Goal: Answer question/provide support: Answer question/provide support

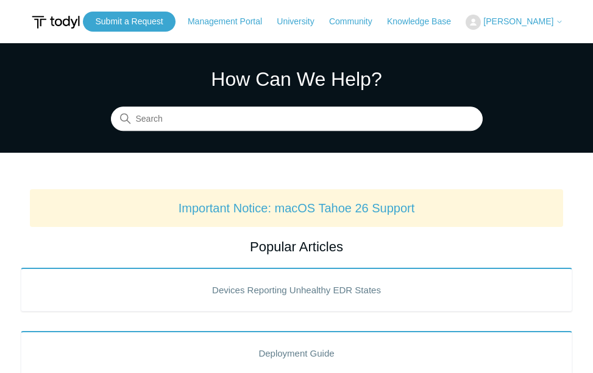
click at [543, 25] on span "[PERSON_NAME]" at bounding box center [518, 21] width 70 height 10
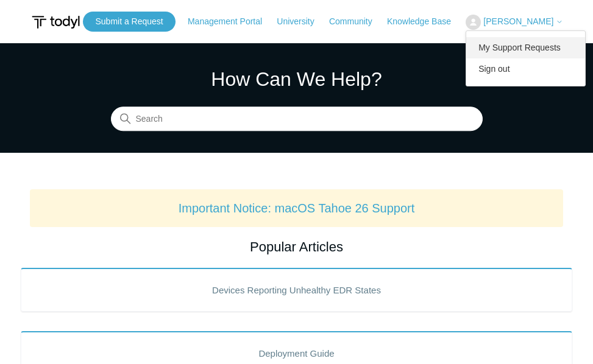
click at [517, 48] on link "My Support Requests" at bounding box center [525, 47] width 119 height 21
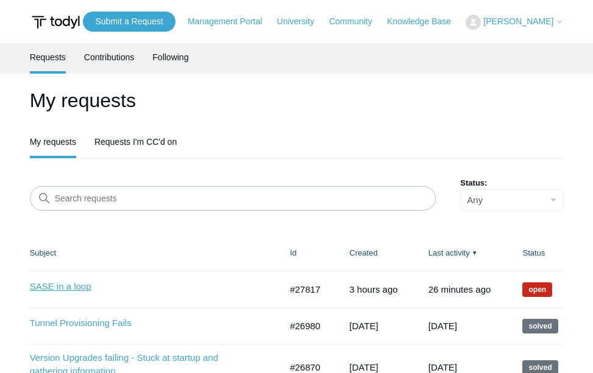
click at [75, 292] on link "SASE in a loop" at bounding box center [136, 287] width 213 height 14
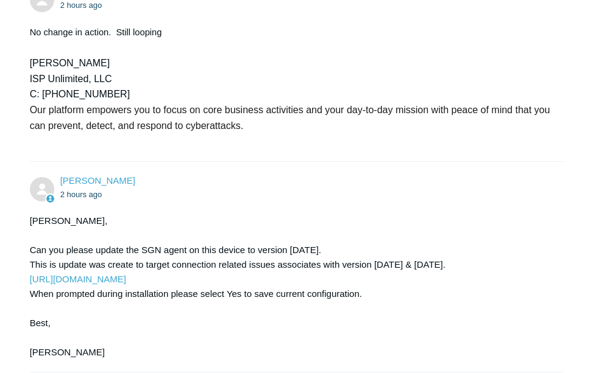
scroll to position [1175, 0]
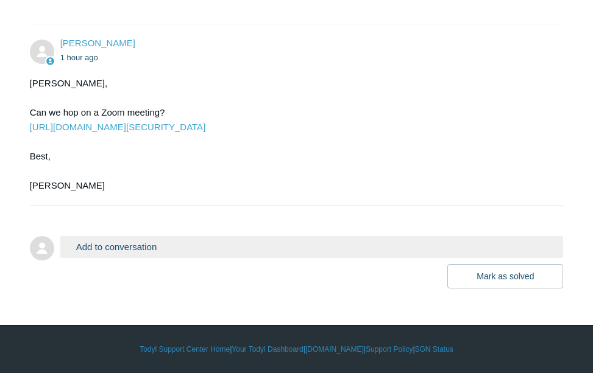
click at [142, 252] on button "Add to conversation" at bounding box center [311, 246] width 503 height 21
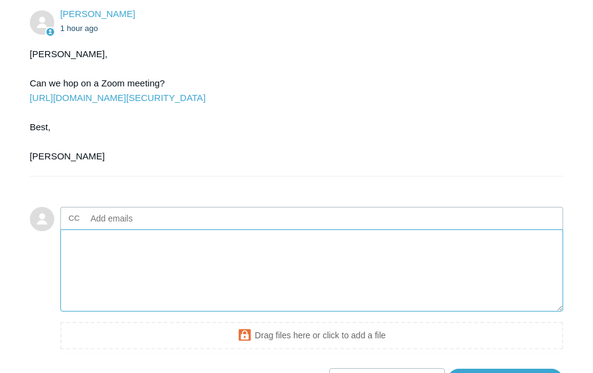
scroll to position [1297, 0]
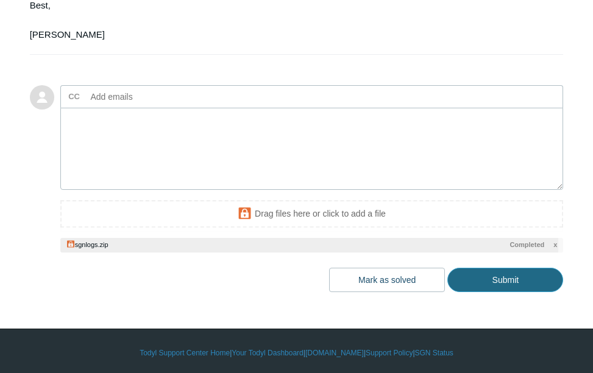
click at [502, 292] on input "Submit" at bounding box center [505, 280] width 116 height 24
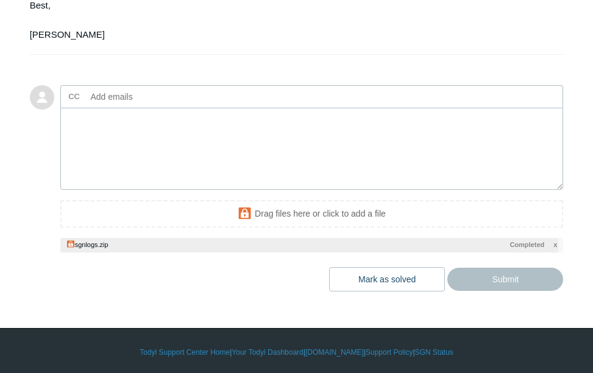
type textarea "This ticket includes a secure attachment. Use this link to access the attached …"
